Goal: Navigation & Orientation: Find specific page/section

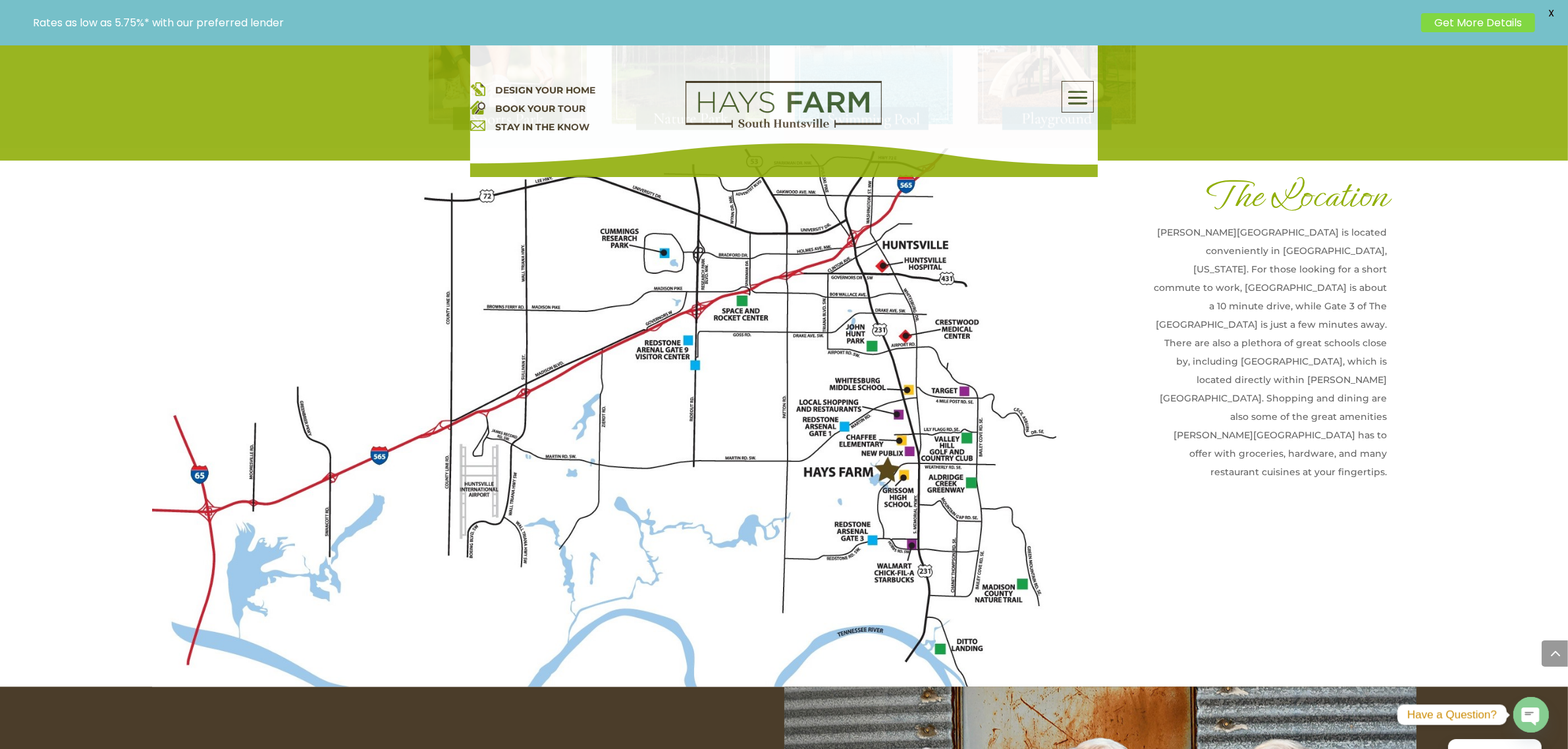
scroll to position [3210, 0]
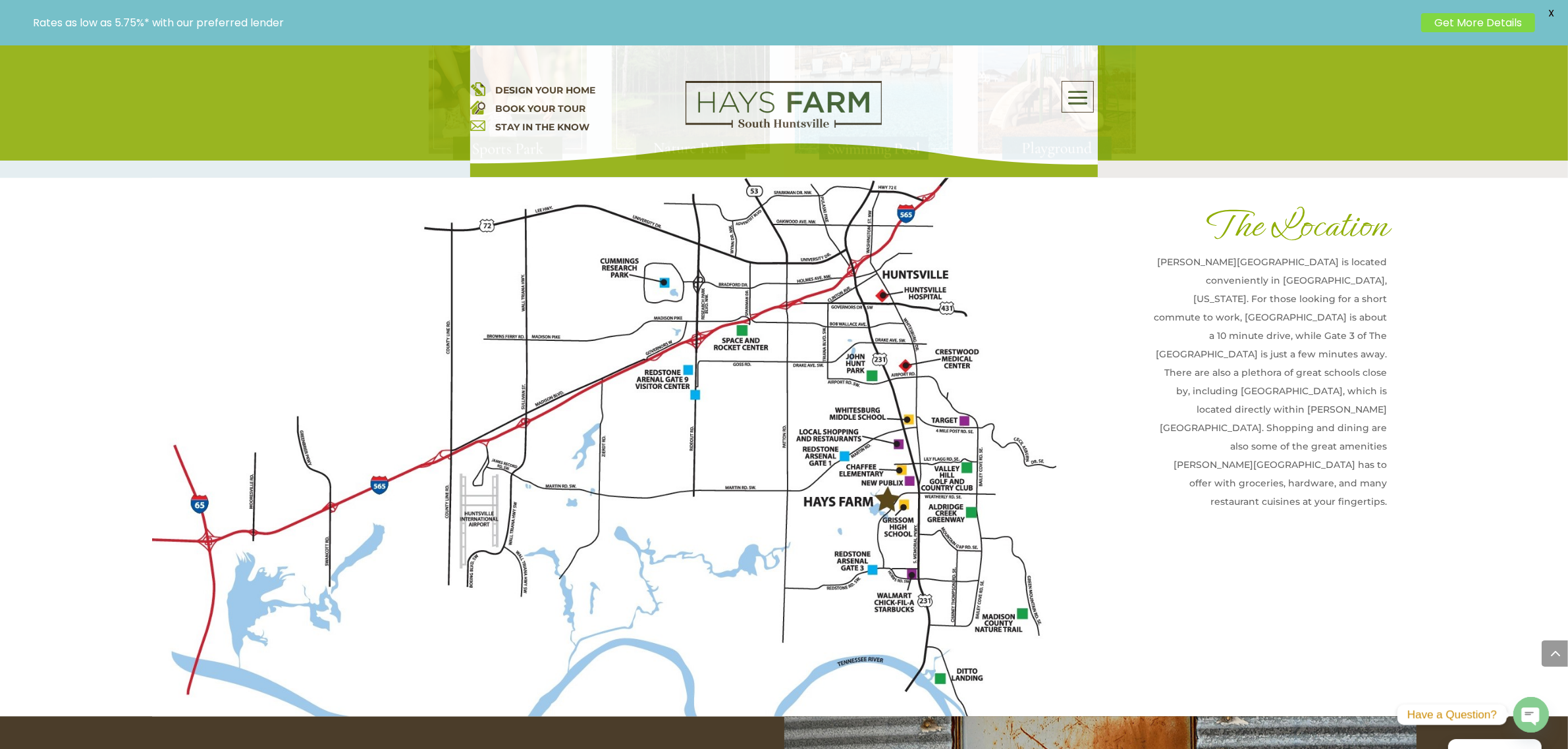
click at [626, 95] on span at bounding box center [1078, 98] width 31 height 30
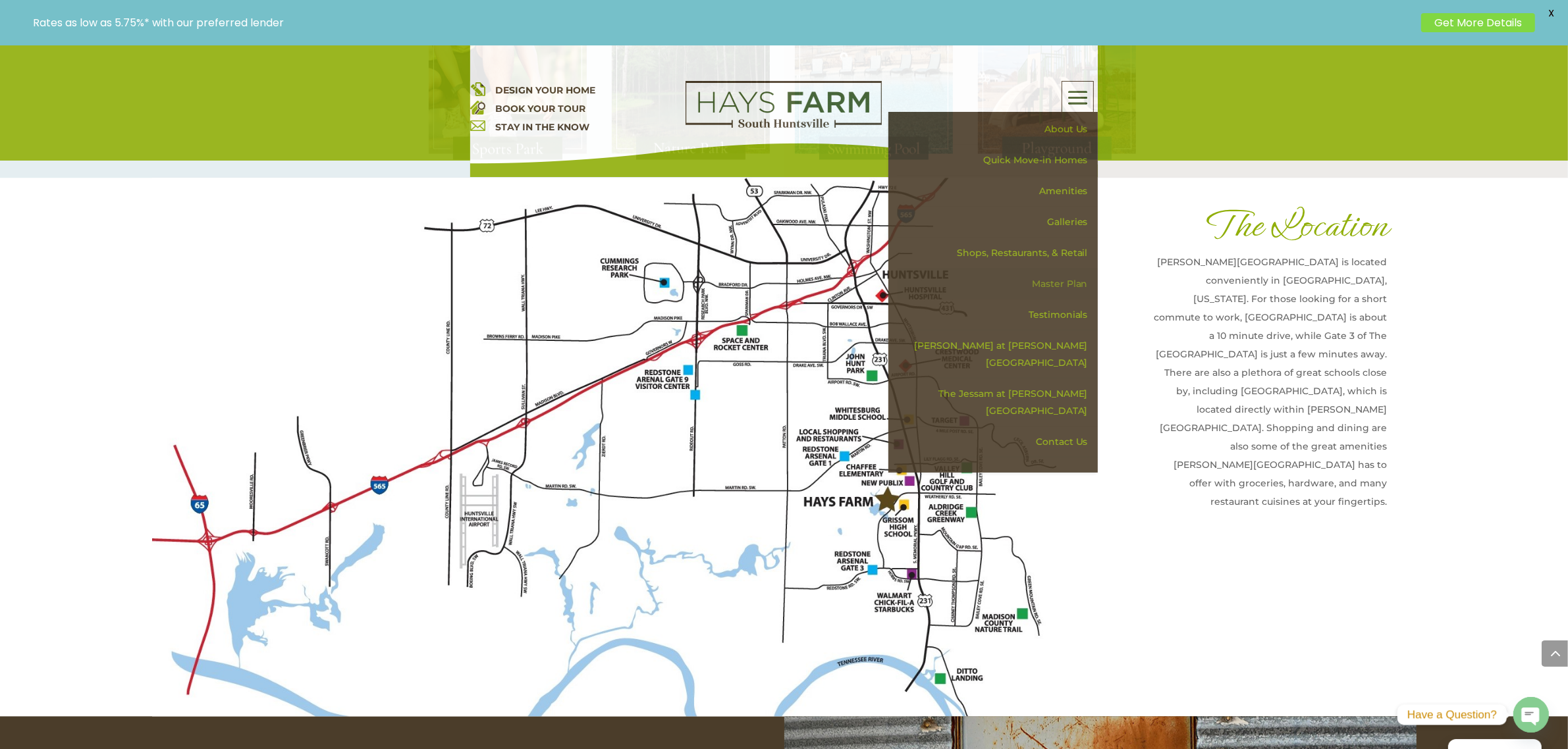
click at [626, 287] on link "Master Plan" at bounding box center [997, 283] width 200 height 31
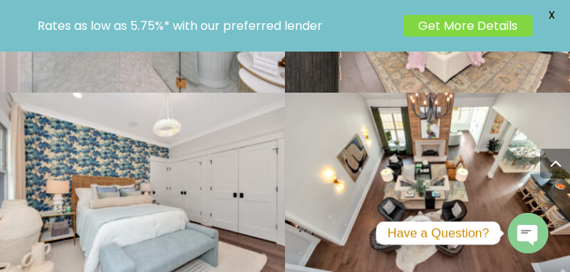
scroll to position [3622, 0]
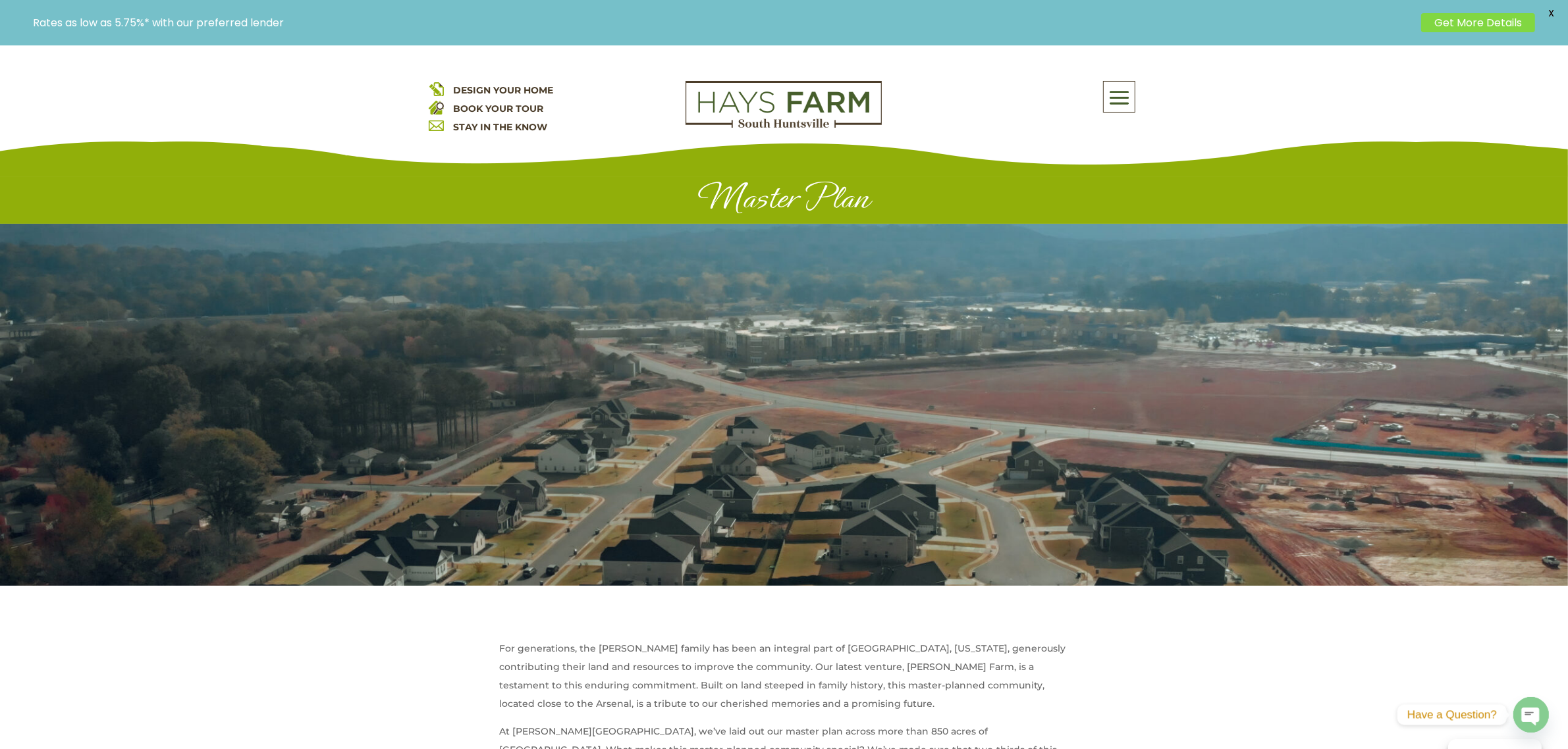
drag, startPoint x: 1187, startPoint y: 334, endPoint x: 787, endPoint y: 326, distance: 400.1
click at [787, 326] on div at bounding box center [784, 404] width 1568 height 362
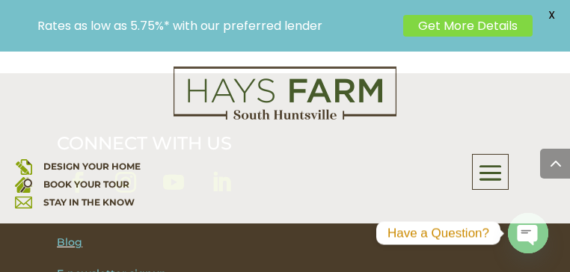
scroll to position [2003, 0]
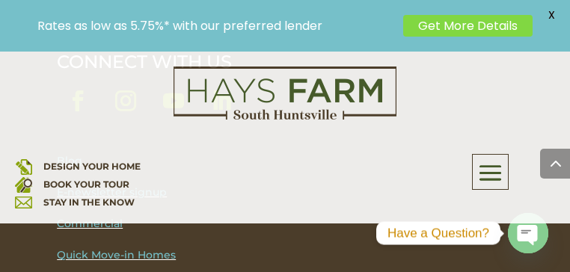
click at [548, 12] on span "X" at bounding box center [551, 15] width 22 height 22
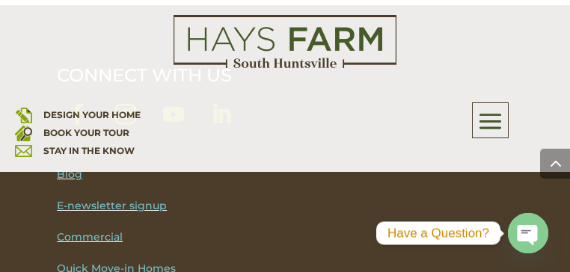
scroll to position [2033, 0]
